Goal: Obtain resource: Obtain resource

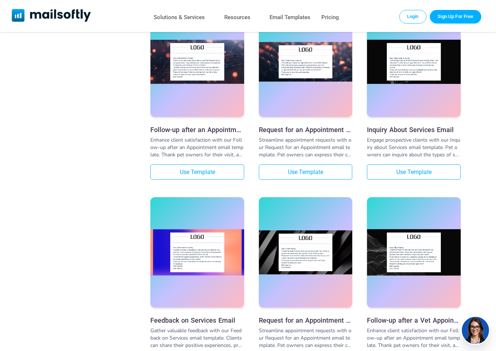
scroll to position [662, 0]
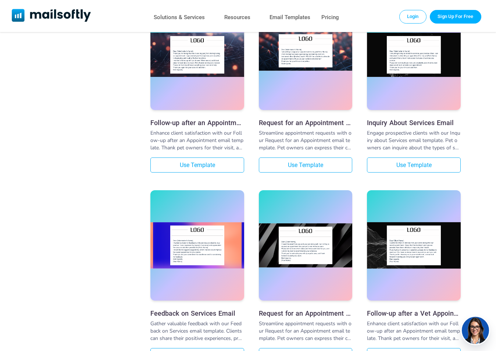
click at [318, 92] on div at bounding box center [306, 55] width 94 height 110
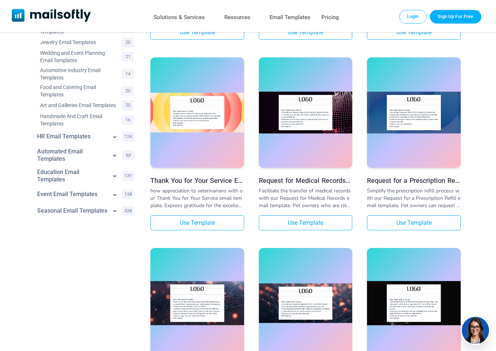
scroll to position [404, 0]
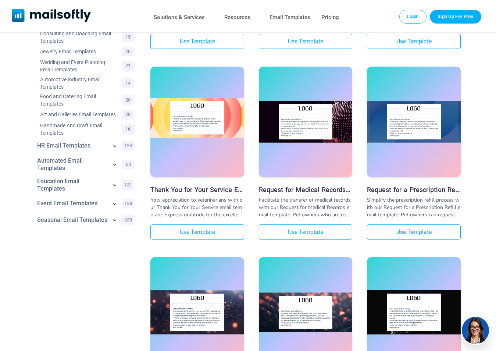
click at [214, 127] on img at bounding box center [197, 117] width 94 height 39
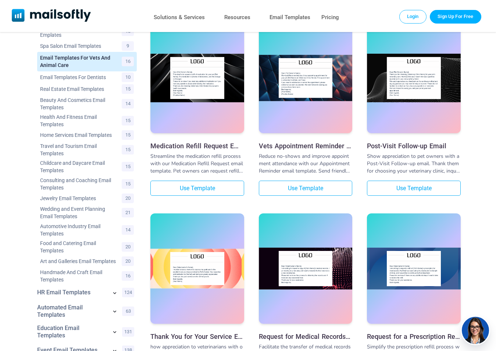
scroll to position [184, 0]
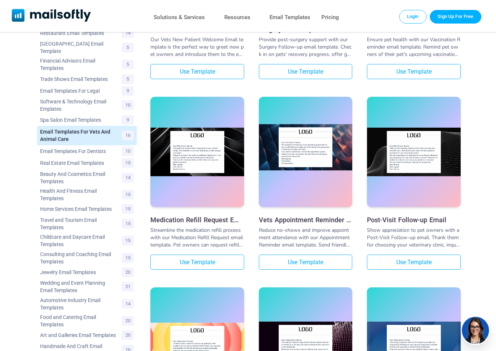
click at [286, 130] on img at bounding box center [306, 147] width 94 height 46
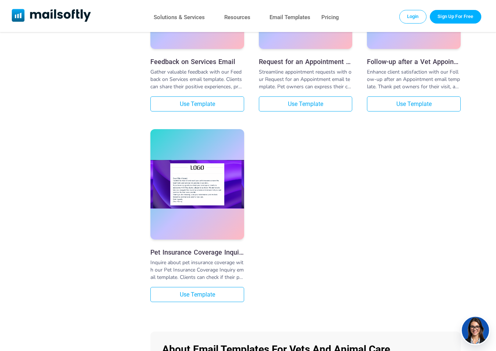
scroll to position [919, 0]
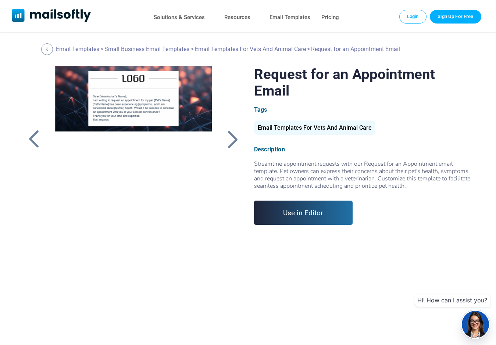
click at [156, 112] on div at bounding box center [134, 158] width 174 height 184
